Goal: Transaction & Acquisition: Purchase product/service

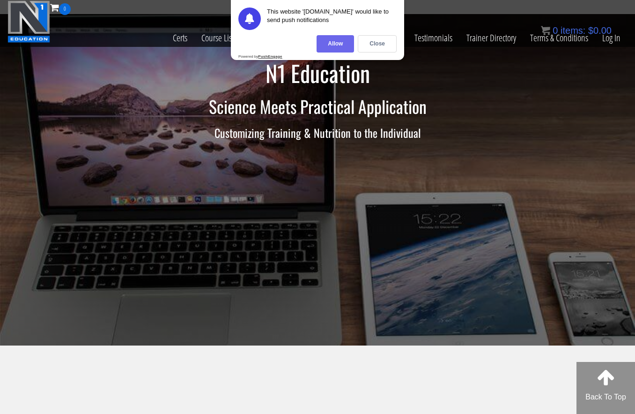
click at [337, 39] on div "Allow" at bounding box center [335, 43] width 37 height 17
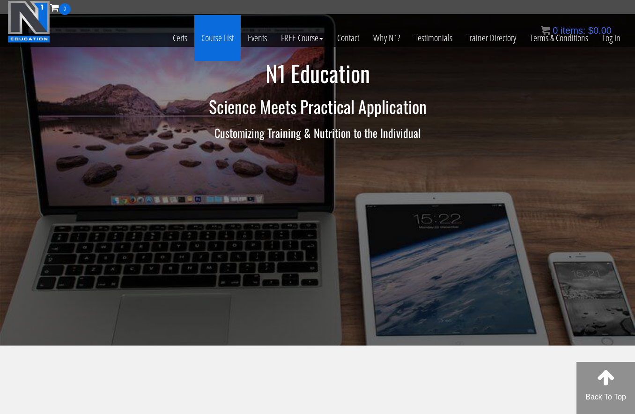
click at [217, 41] on link "Course List" at bounding box center [217, 38] width 46 height 46
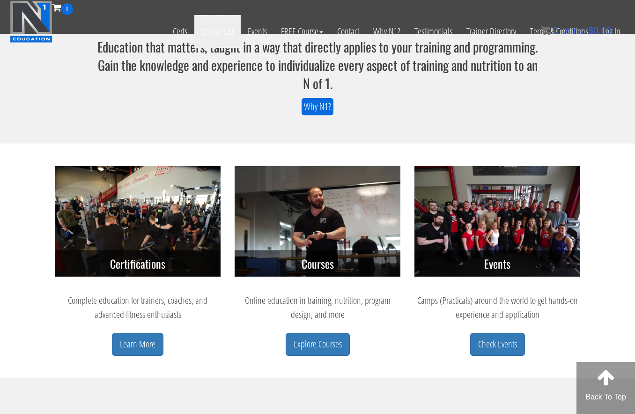
scroll to position [260, 0]
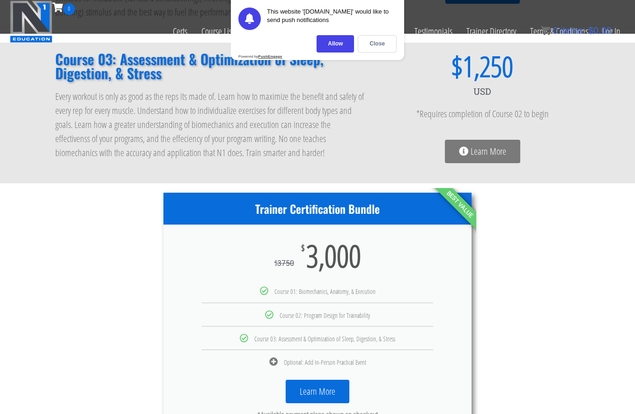
scroll to position [351, 0]
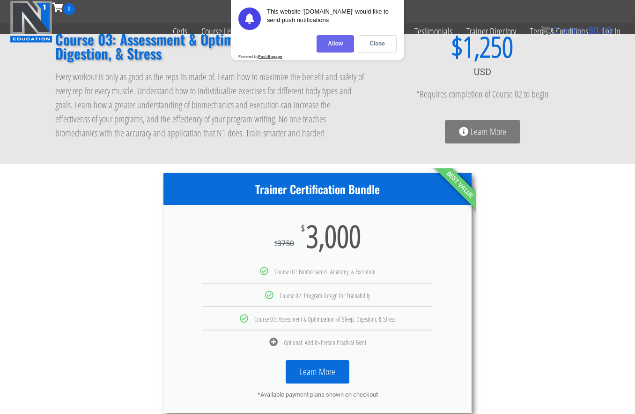
click at [337, 45] on div "Allow" at bounding box center [335, 43] width 37 height 17
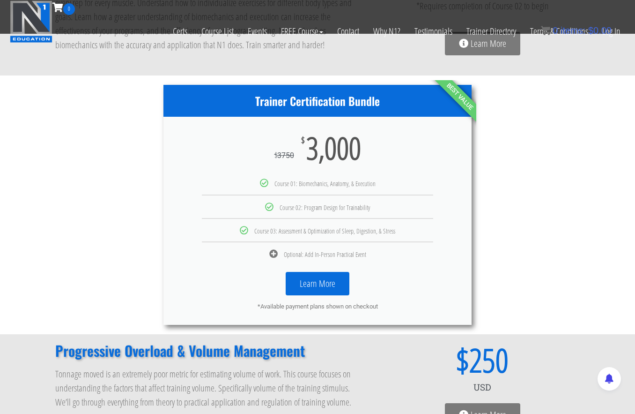
scroll to position [400, 0]
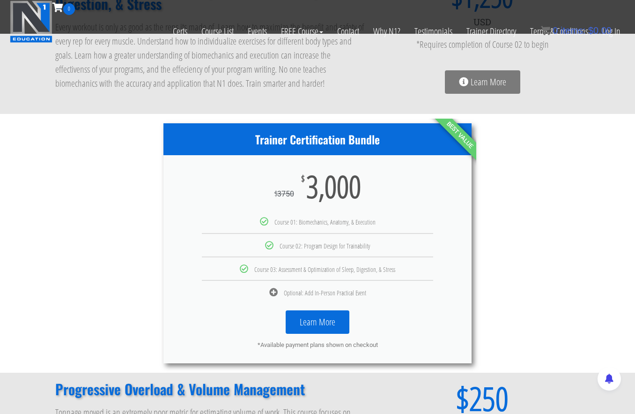
click at [300, 301] on div "Learn More *Available payment plans shown on checkout" at bounding box center [317, 329] width 308 height 67
click at [311, 314] on link "Learn More" at bounding box center [318, 321] width 64 height 23
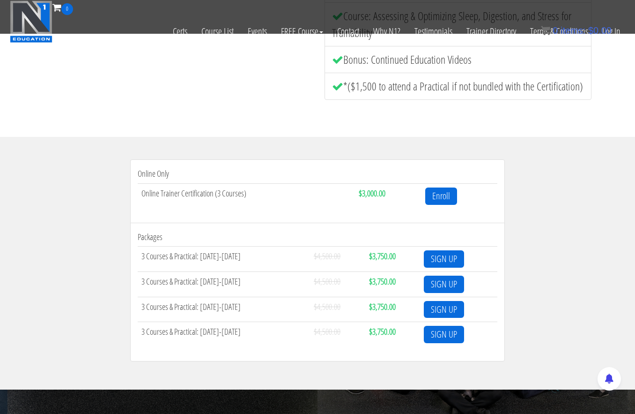
scroll to position [210, 0]
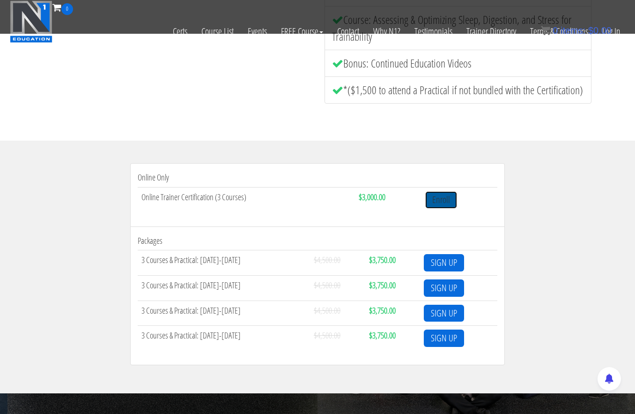
click at [446, 197] on link "Enroll" at bounding box center [441, 199] width 32 height 17
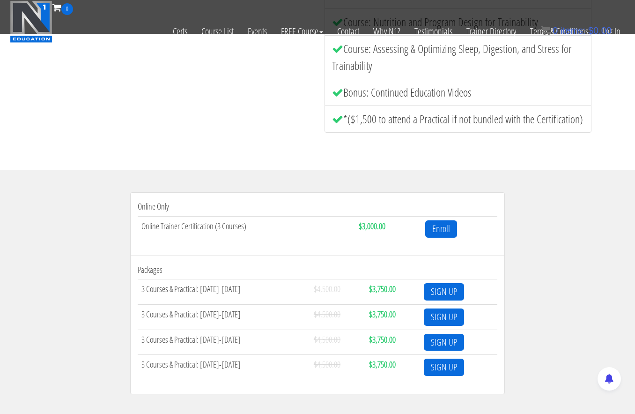
scroll to position [205, 0]
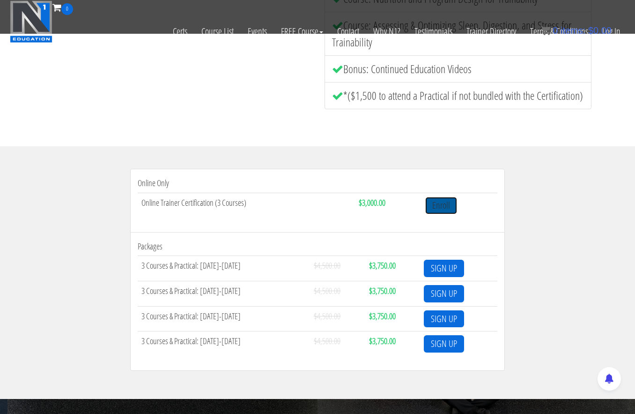
click at [446, 201] on link "Enroll" at bounding box center [441, 205] width 32 height 17
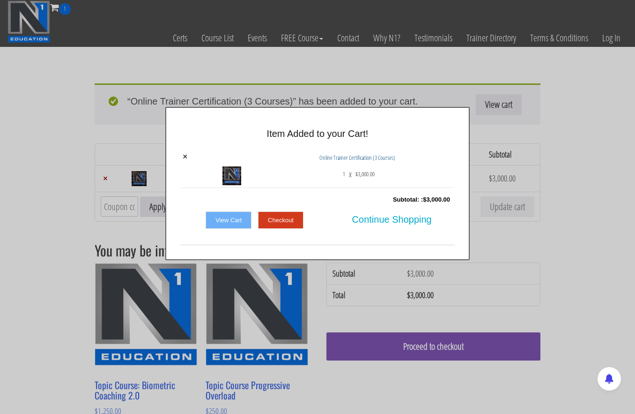
click at [188, 152] on td "×" at bounding box center [191, 169] width 23 height 38
click at [185, 155] on link "×" at bounding box center [185, 156] width 5 height 8
click at [183, 156] on div at bounding box center [317, 169] width 274 height 38
click at [270, 215] on link "Checkout" at bounding box center [280, 220] width 45 height 18
click at [270, 224] on link "Checkout" at bounding box center [280, 220] width 45 height 18
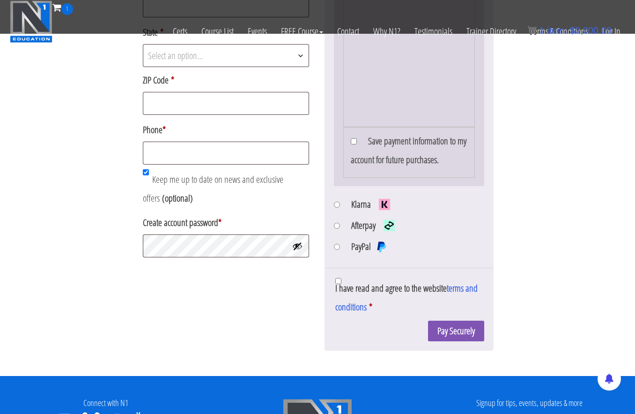
scroll to position [460, 0]
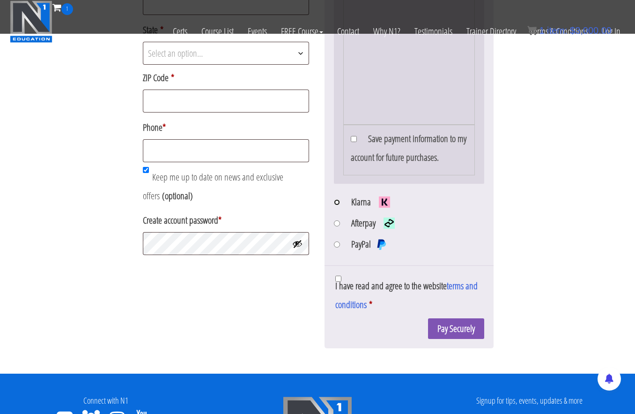
click at [338, 205] on input "Klarna" at bounding box center [337, 202] width 6 height 6
radio input "true"
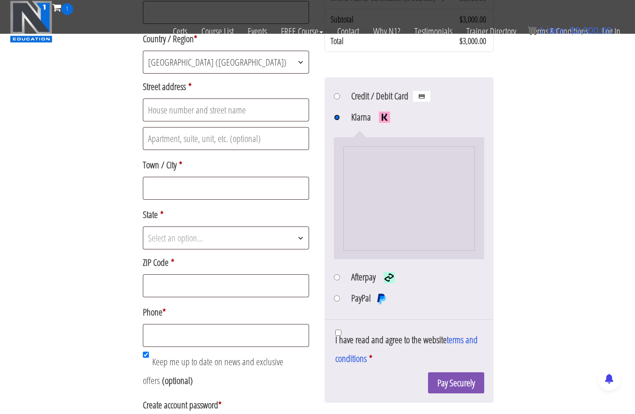
scroll to position [274, 0]
click at [334, 278] on input "Afterpay" at bounding box center [337, 278] width 6 height 6
radio input "true"
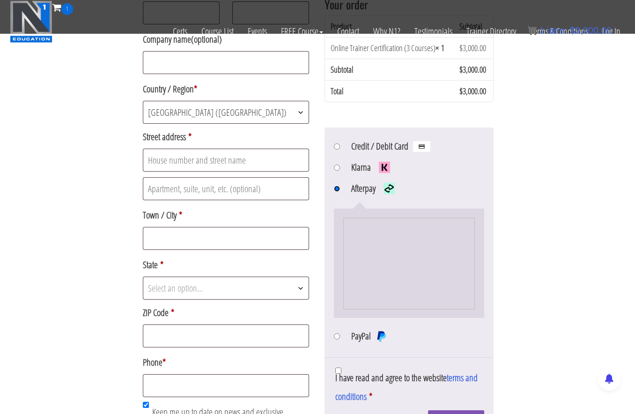
scroll to position [210, 0]
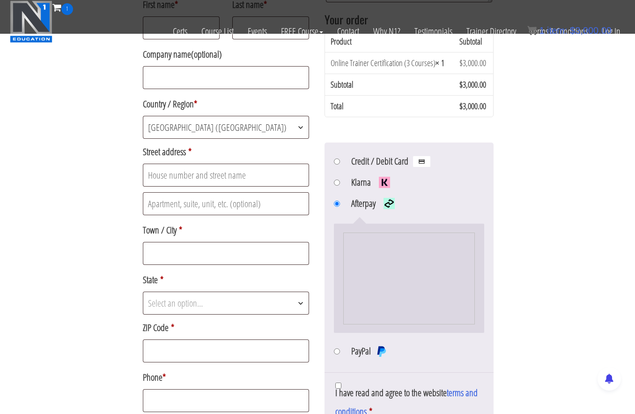
click at [356, 184] on label "Klarna" at bounding box center [372, 182] width 42 height 19
click at [340, 184] on input "Klarna" at bounding box center [337, 182] width 6 height 6
radio input "true"
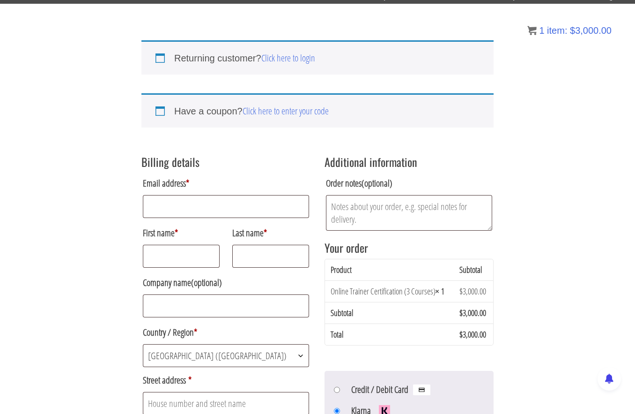
scroll to position [0, 0]
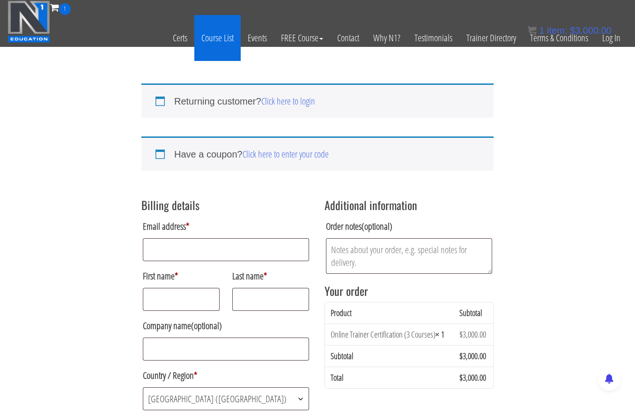
click at [225, 43] on link "Course List" at bounding box center [217, 38] width 46 height 46
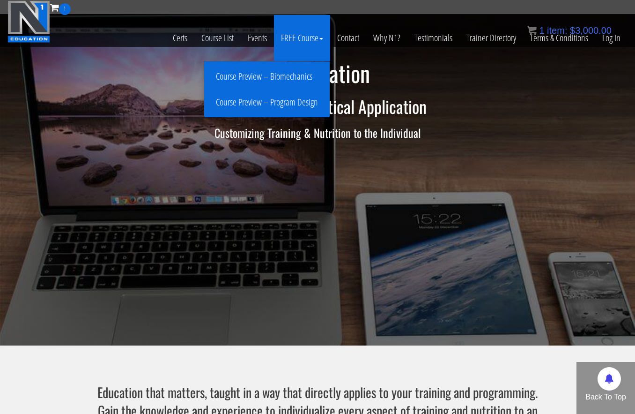
click at [303, 35] on link "FREE Course" at bounding box center [302, 38] width 56 height 46
click at [292, 79] on link "Course Preview – Biomechanics" at bounding box center [267, 76] width 121 height 16
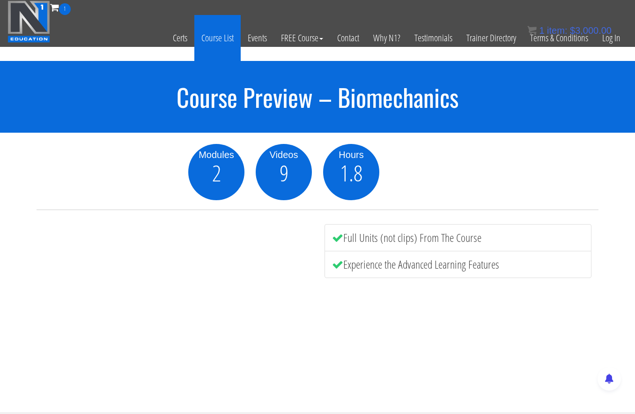
click at [213, 42] on link "Course List" at bounding box center [217, 38] width 46 height 46
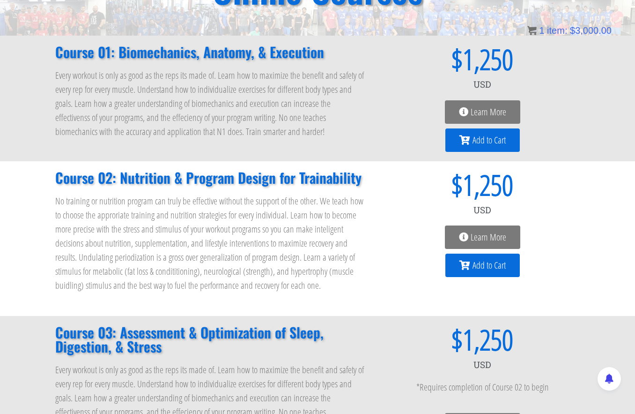
scroll to position [119, 0]
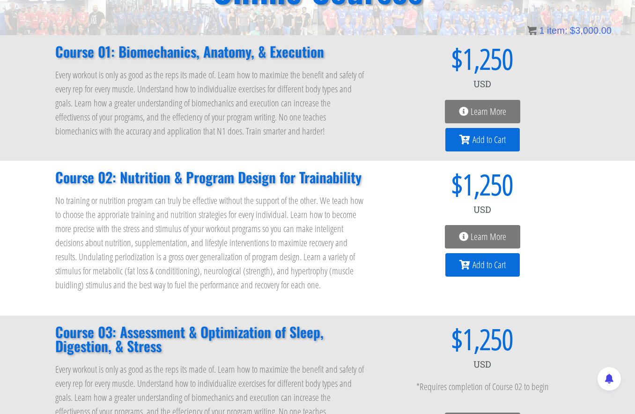
click at [315, 209] on p "No training or nutrition program can truly be effective without the support of …" at bounding box center [210, 242] width 311 height 98
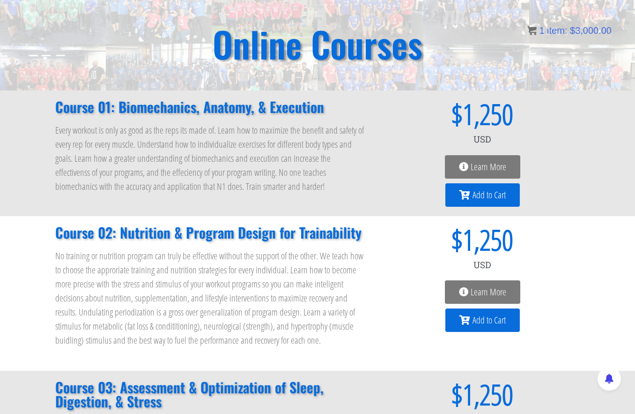
scroll to position [81, 0]
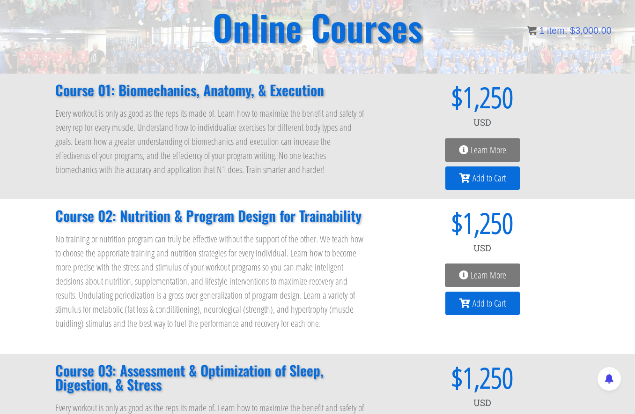
click at [414, 281] on div "Learn More" at bounding box center [482, 274] width 195 height 23
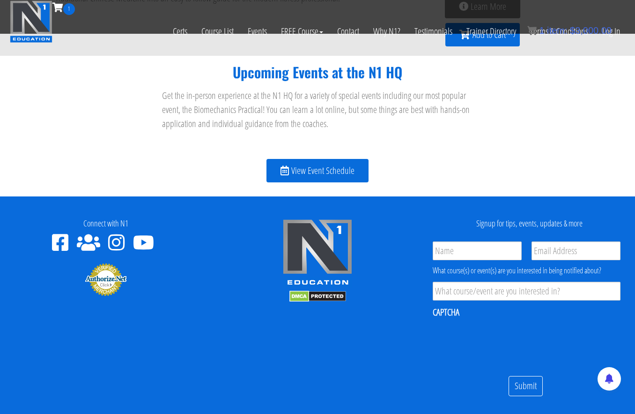
scroll to position [1122, 0]
